Goal: Task Accomplishment & Management: Manage account settings

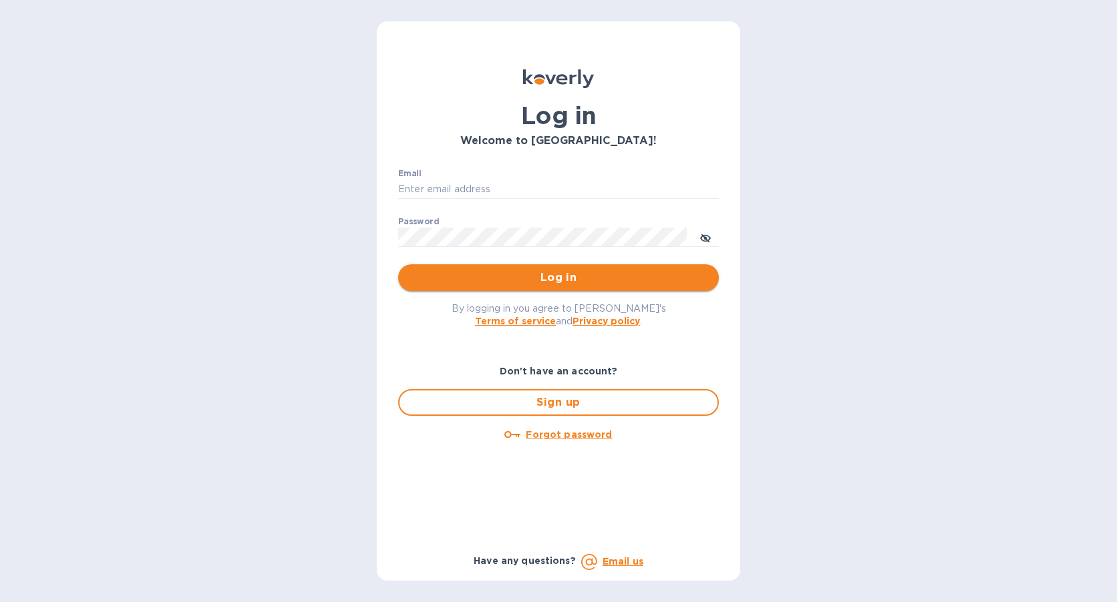
type input "receivables@cargobrokers.com"
click at [546, 277] on span "Log in" at bounding box center [558, 278] width 299 height 16
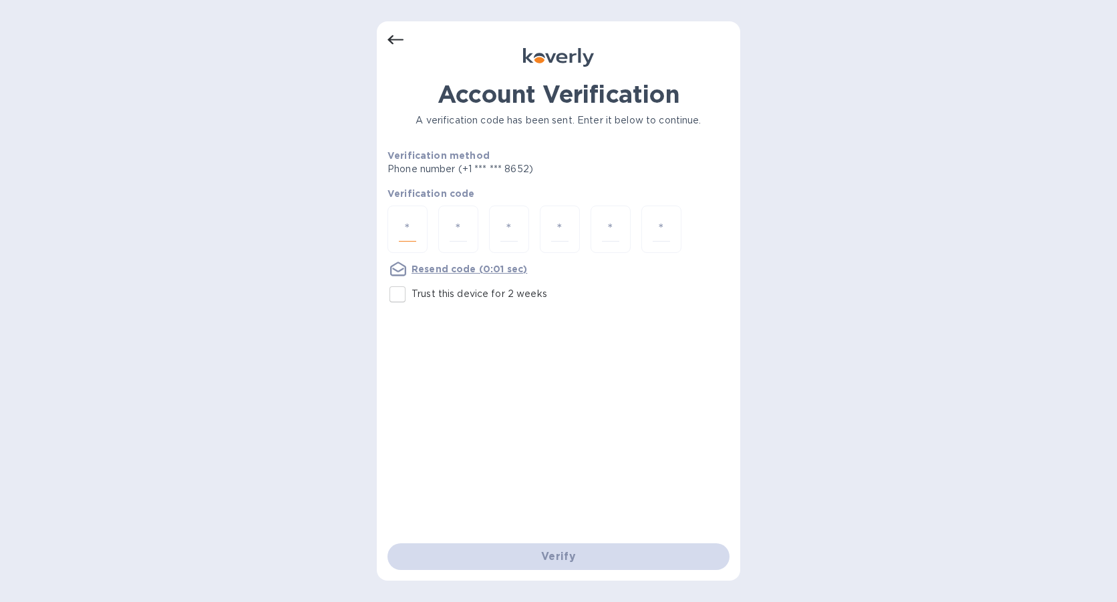
click at [403, 230] on input "number" at bounding box center [407, 229] width 17 height 25
type input "9"
type input "6"
type input "7"
type input "2"
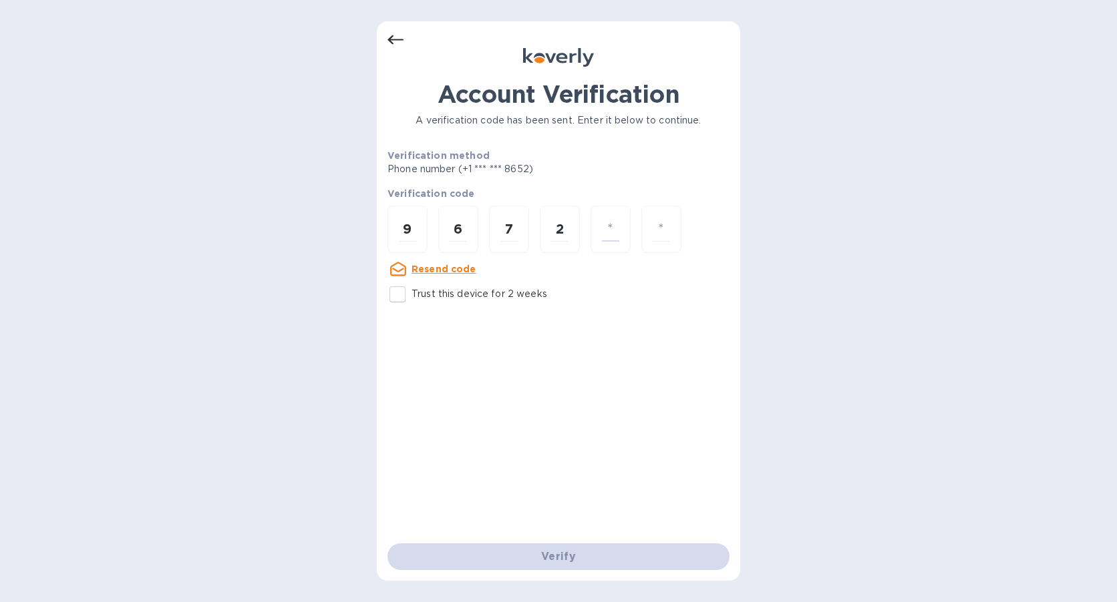
type input "6"
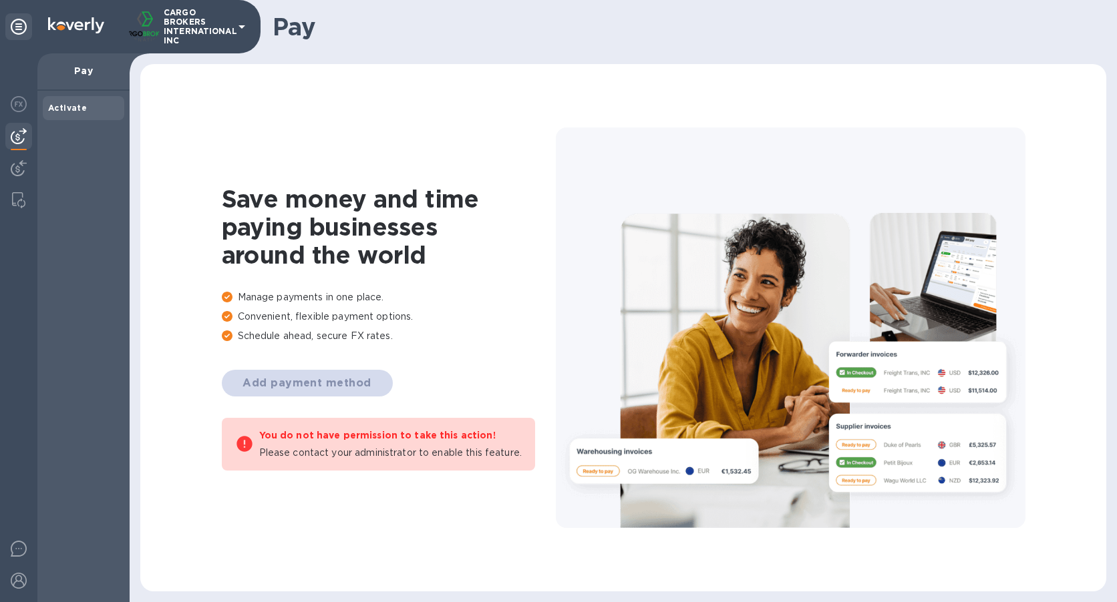
click at [77, 111] on b "Activate" at bounding box center [67, 108] width 39 height 10
click at [19, 131] on img at bounding box center [19, 136] width 16 height 16
click at [29, 166] on div at bounding box center [18, 169] width 27 height 29
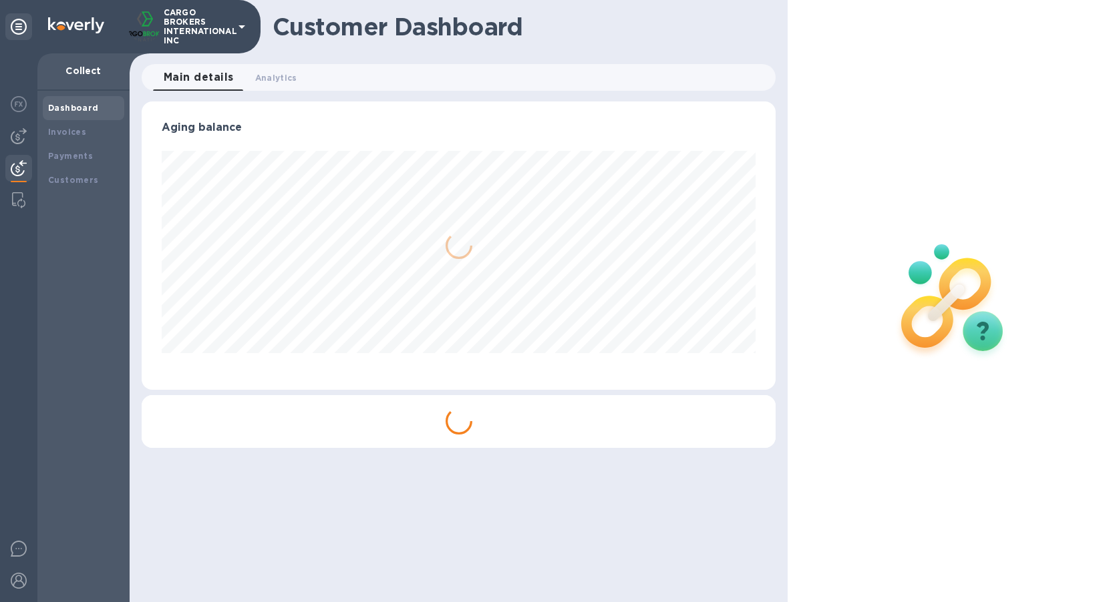
scroll to position [289, 635]
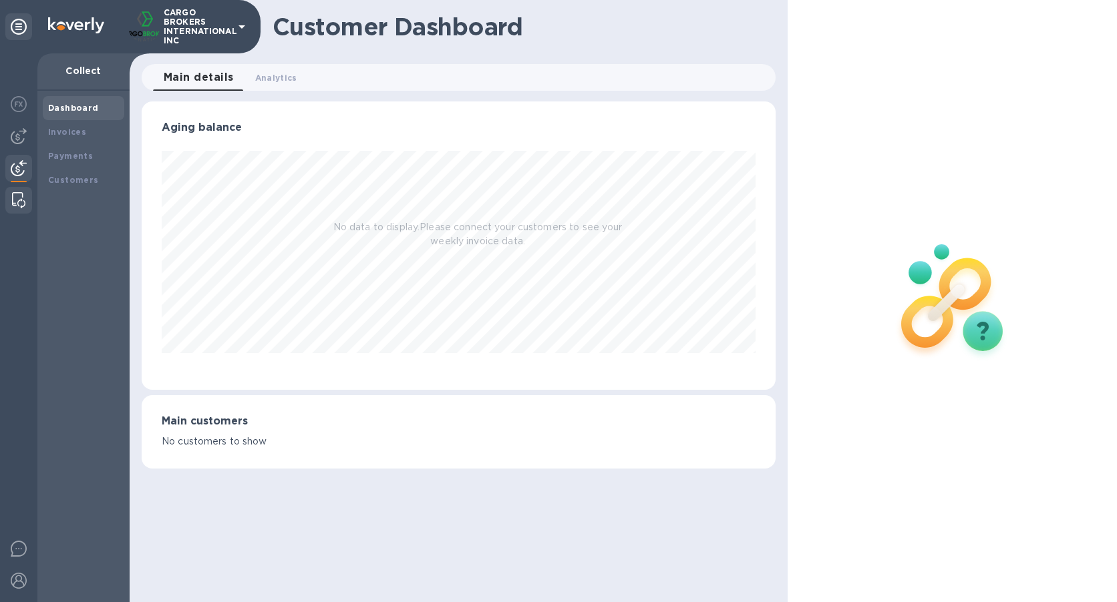
click at [21, 198] on img at bounding box center [18, 200] width 13 height 16
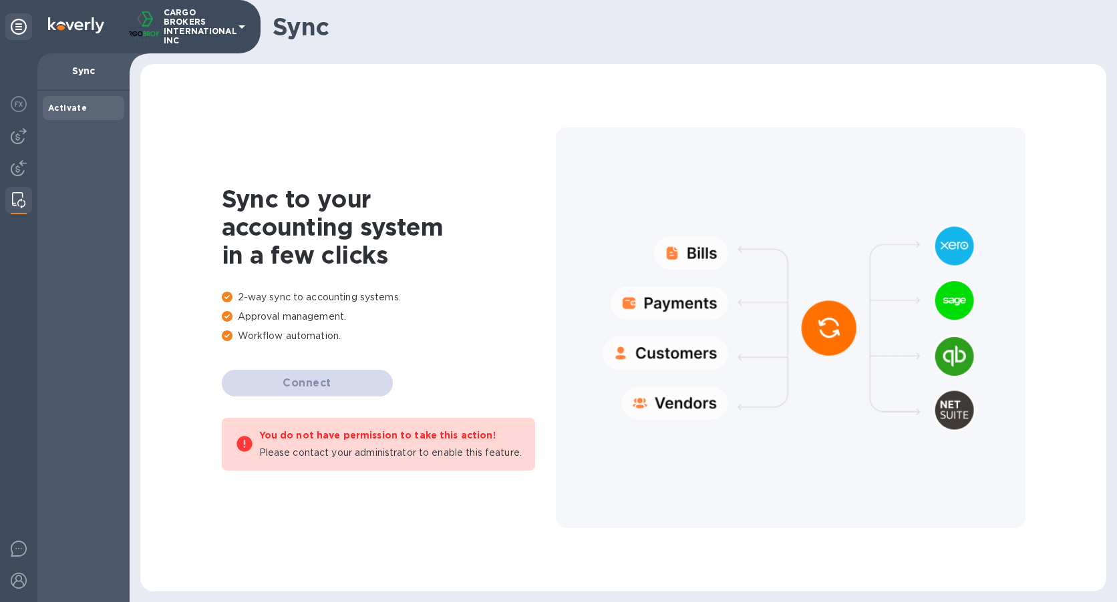
click at [75, 69] on p "Sync" at bounding box center [83, 70] width 71 height 13
click at [74, 104] on b "Activate" at bounding box center [67, 108] width 39 height 10
click at [72, 112] on b "Activate" at bounding box center [67, 108] width 39 height 10
click at [28, 104] on div at bounding box center [18, 105] width 27 height 29
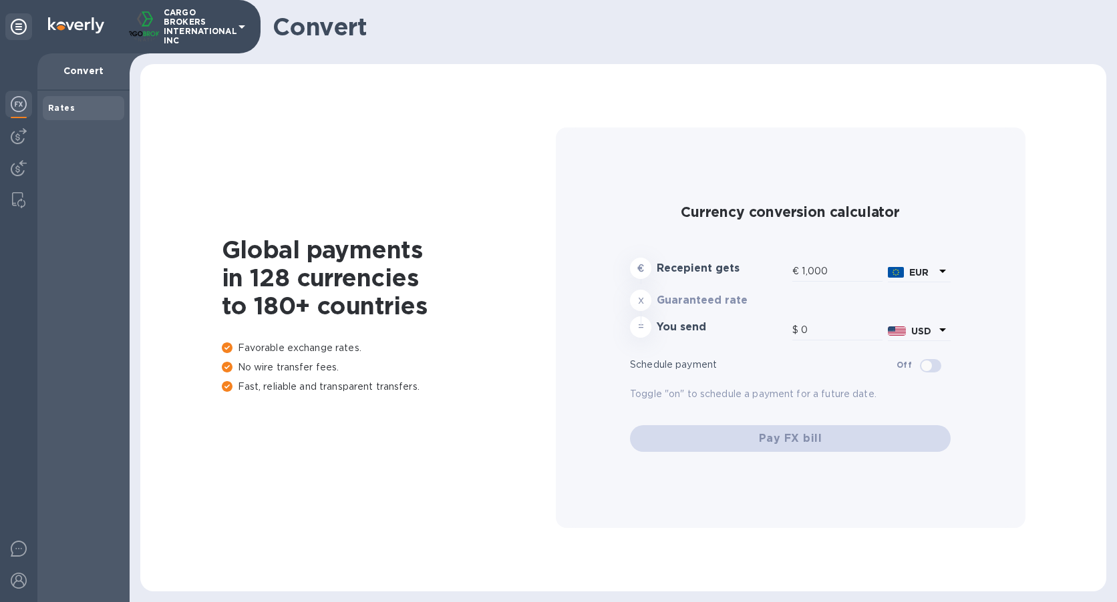
type input "1,174.25"
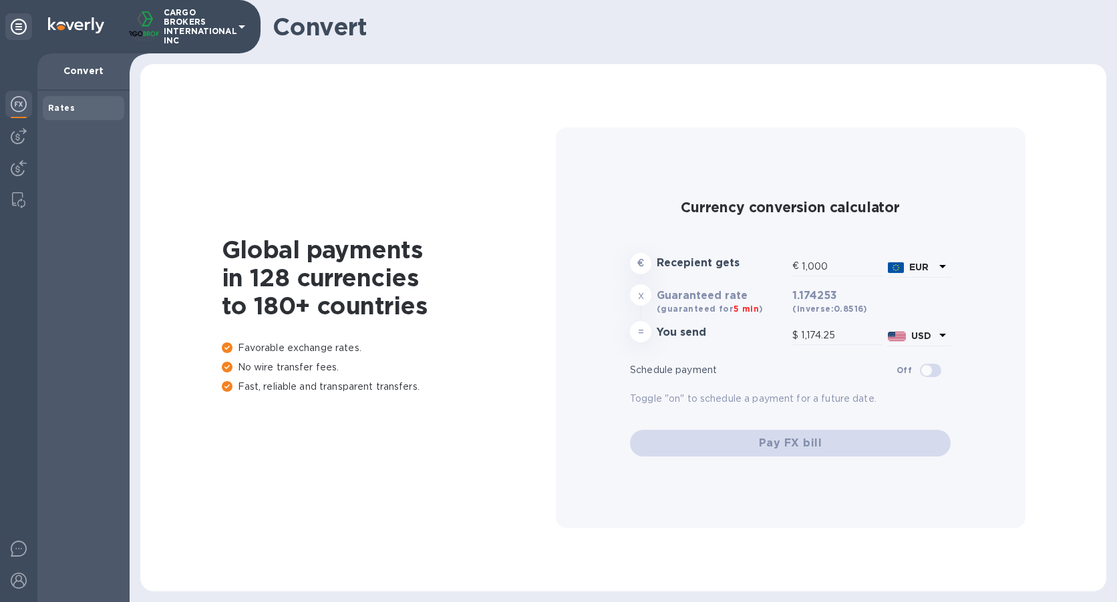
click at [22, 29] on icon at bounding box center [19, 27] width 16 height 16
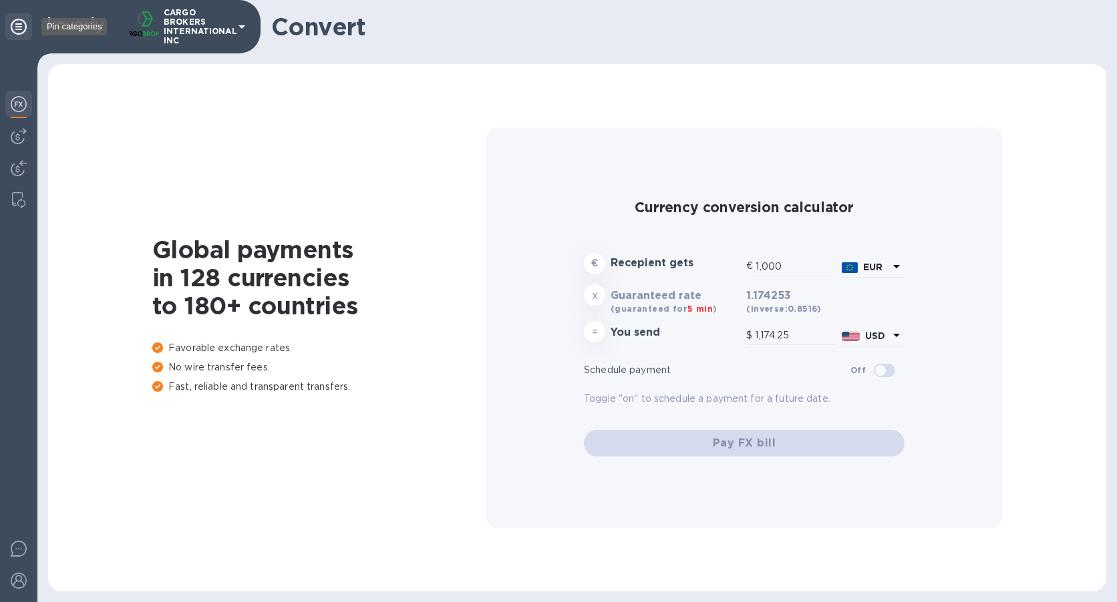
click at [22, 29] on icon at bounding box center [19, 27] width 16 height 16
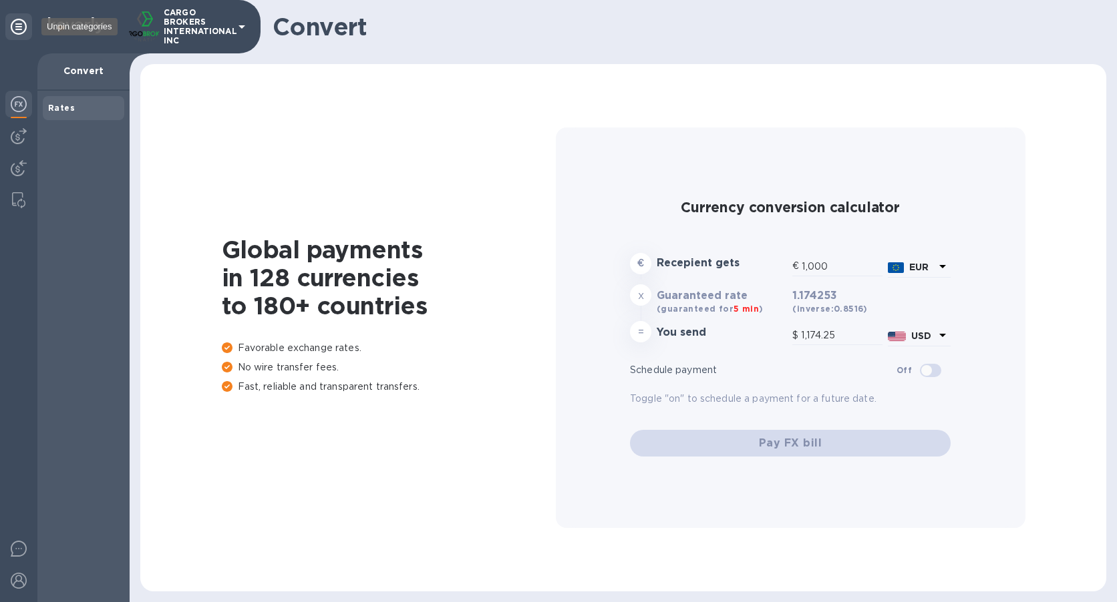
click at [22, 29] on icon at bounding box center [19, 27] width 16 height 16
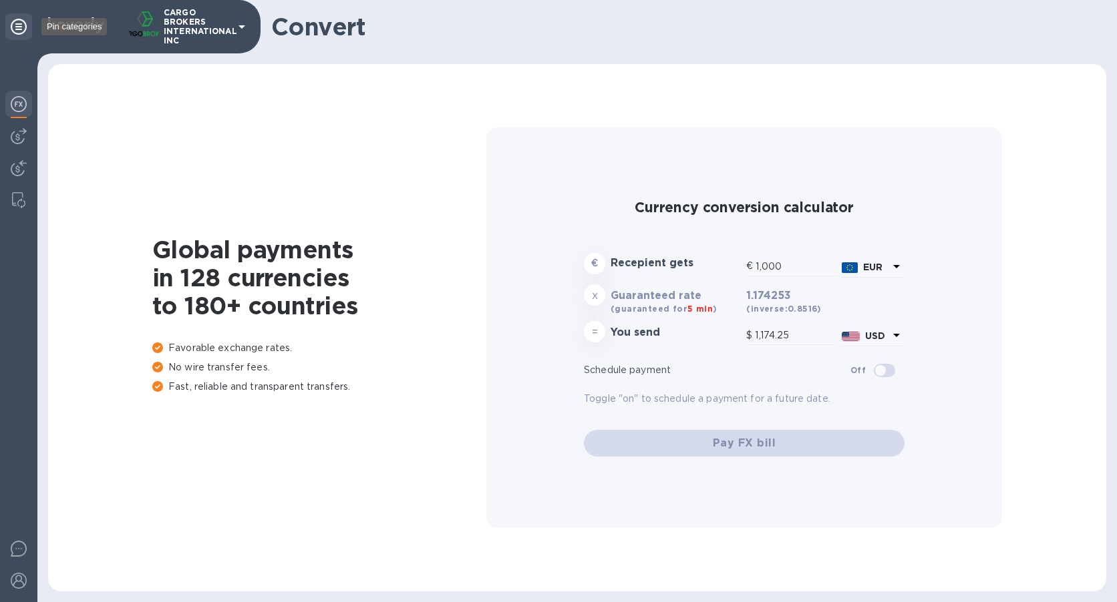
click at [22, 29] on icon at bounding box center [19, 27] width 16 height 16
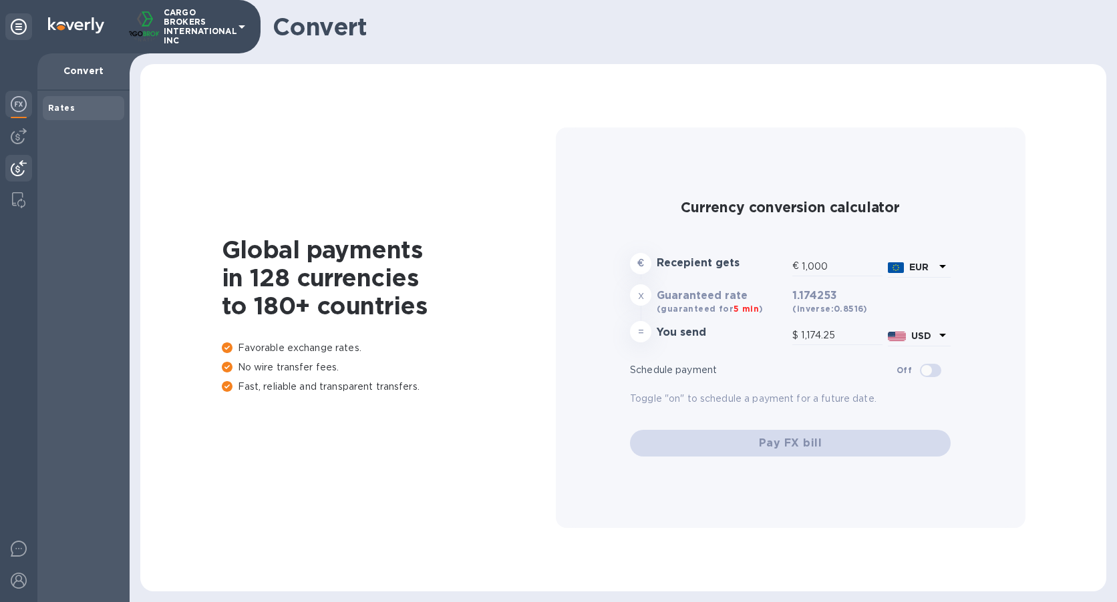
click at [23, 169] on img at bounding box center [19, 168] width 16 height 16
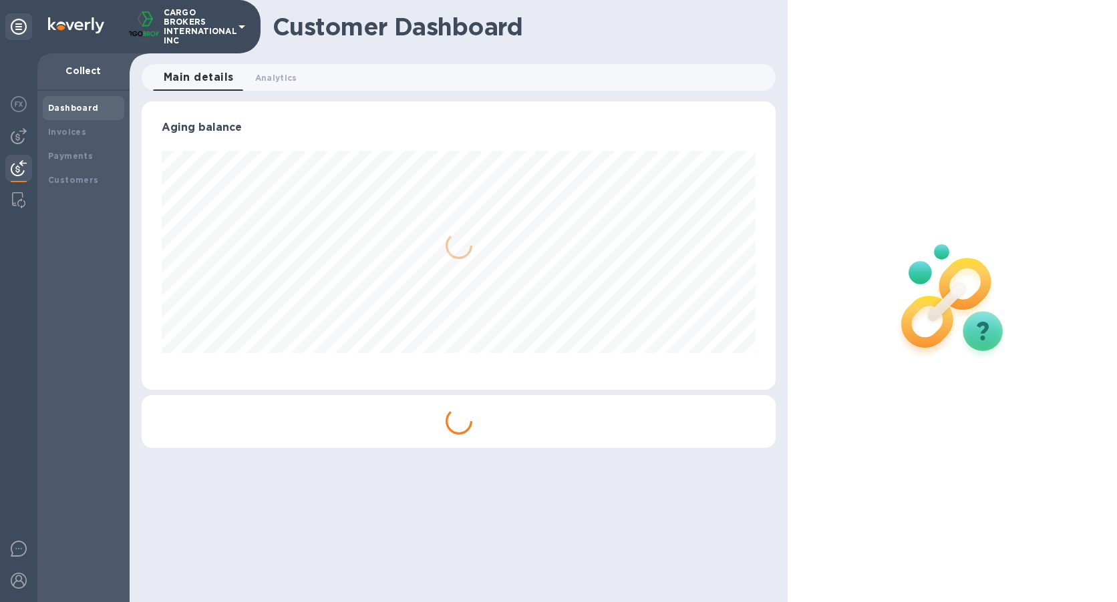
scroll to position [289, 635]
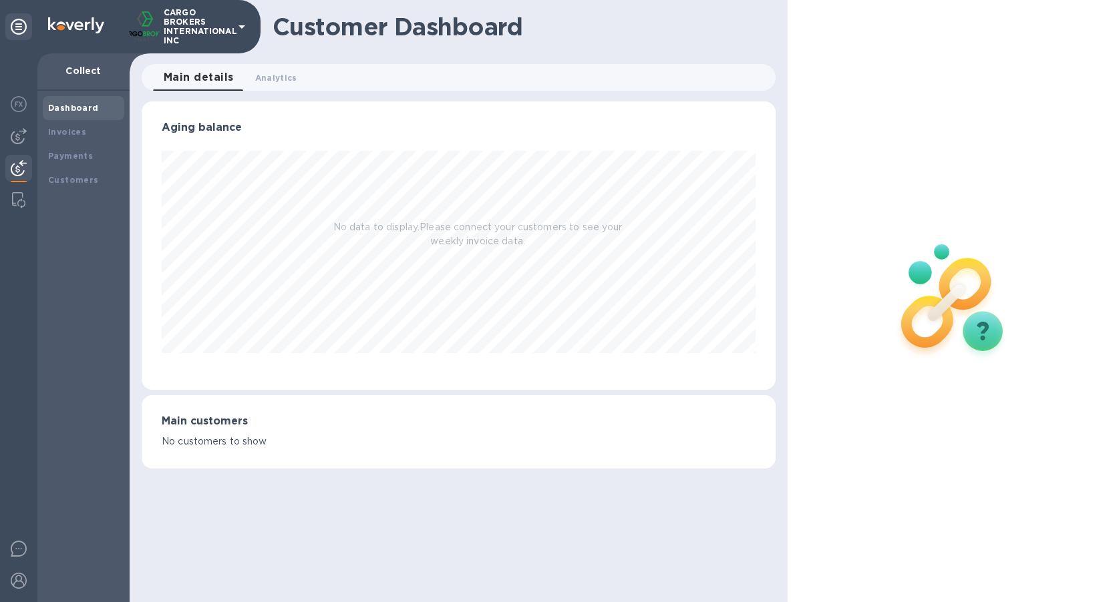
click at [92, 108] on b "Dashboard" at bounding box center [73, 108] width 51 height 10
click at [69, 130] on b "Invoices" at bounding box center [67, 132] width 38 height 10
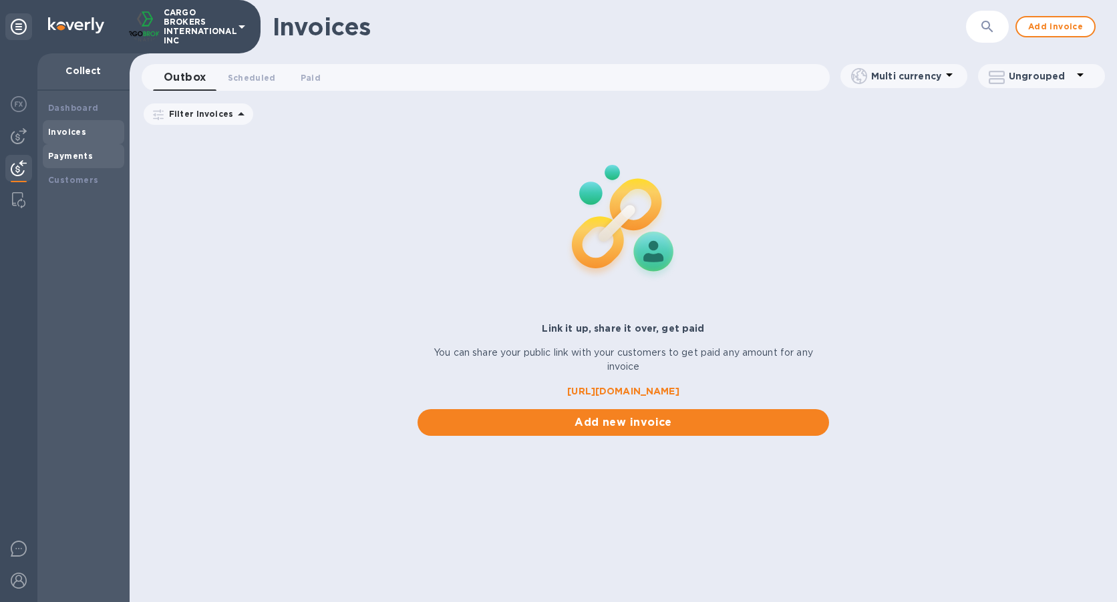
click at [73, 155] on b "Payments" at bounding box center [70, 156] width 45 height 10
